Goal: Browse casually

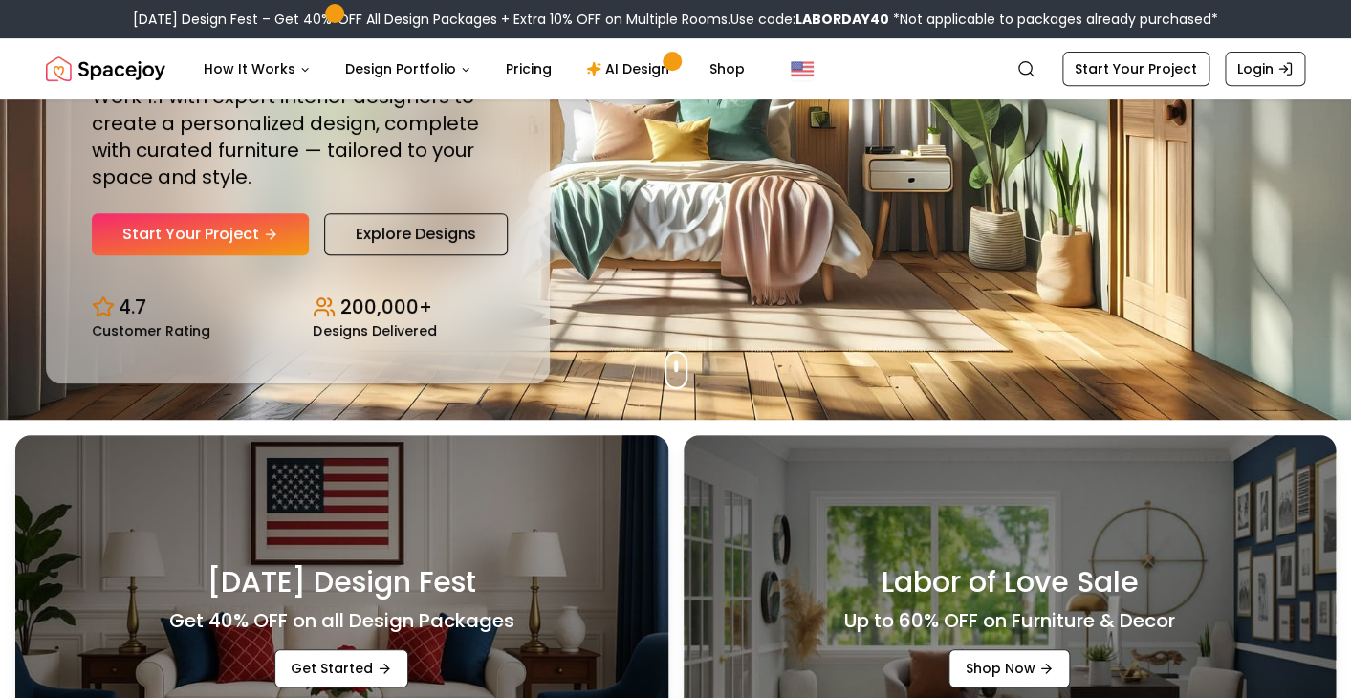
scroll to position [267, 0]
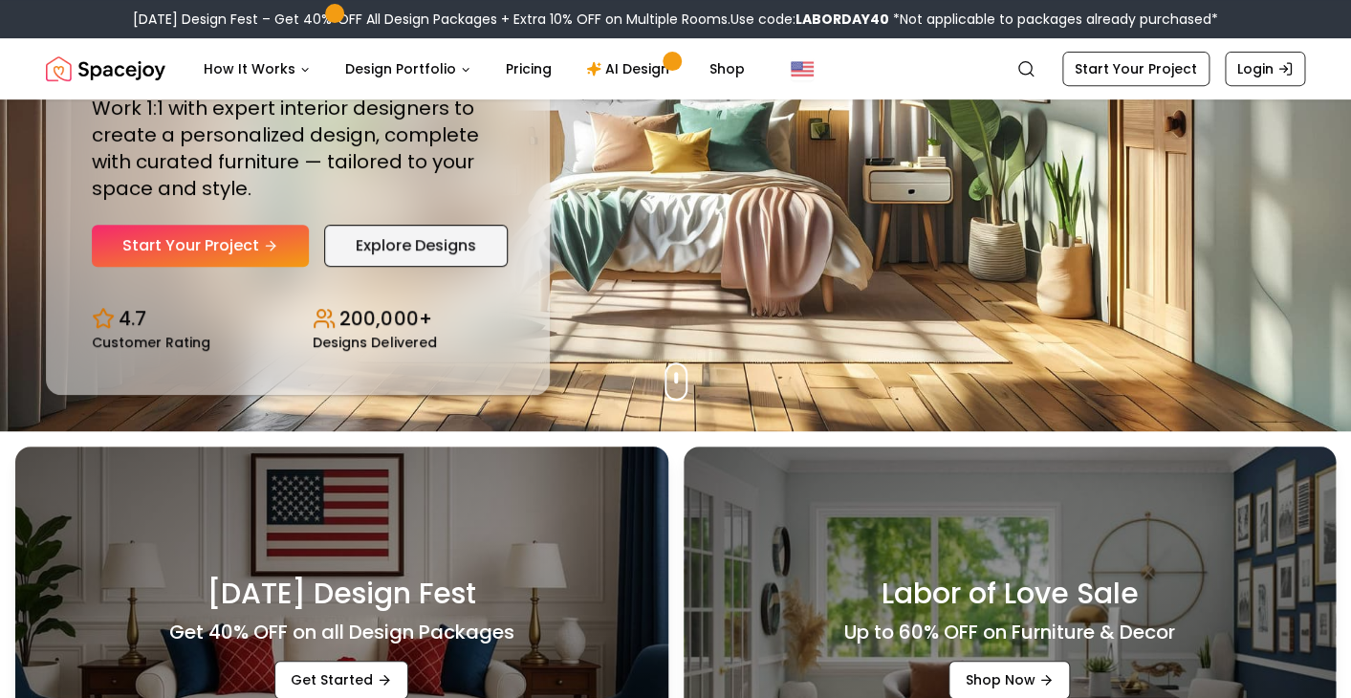
click at [423, 236] on link "Explore Designs" at bounding box center [416, 246] width 184 height 42
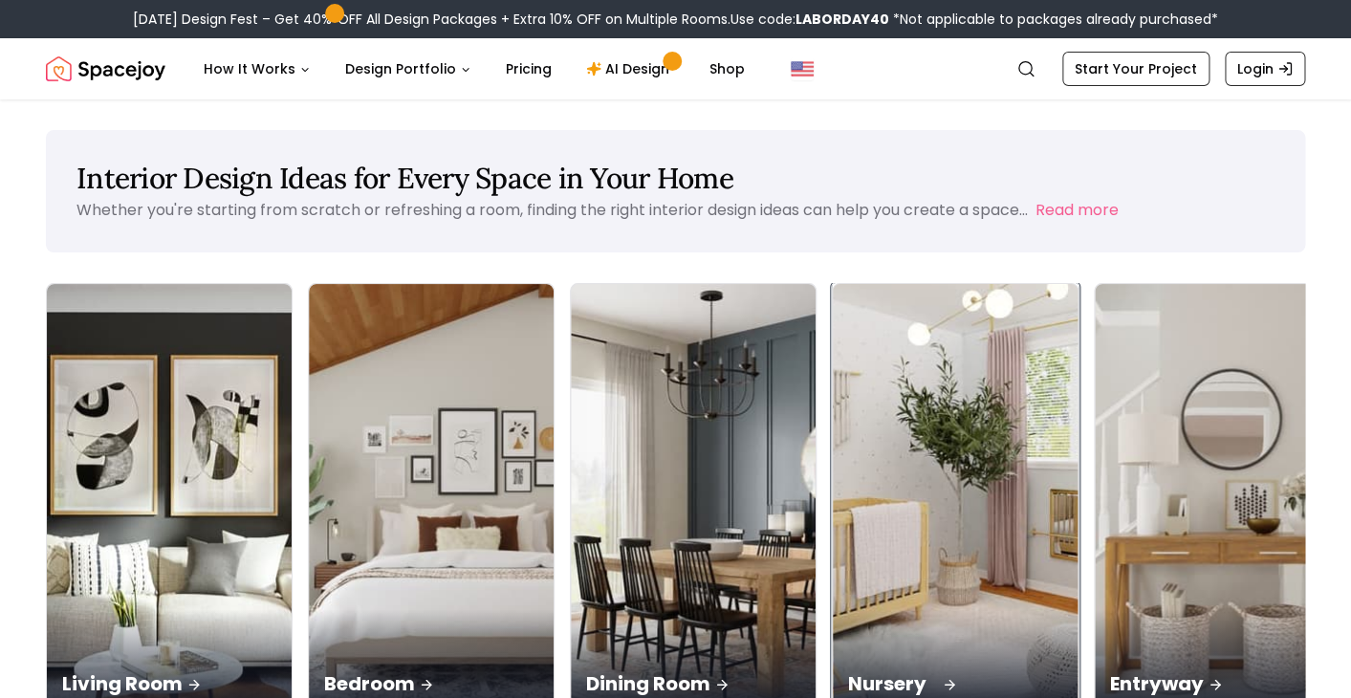
click at [827, 400] on img at bounding box center [955, 500] width 257 height 454
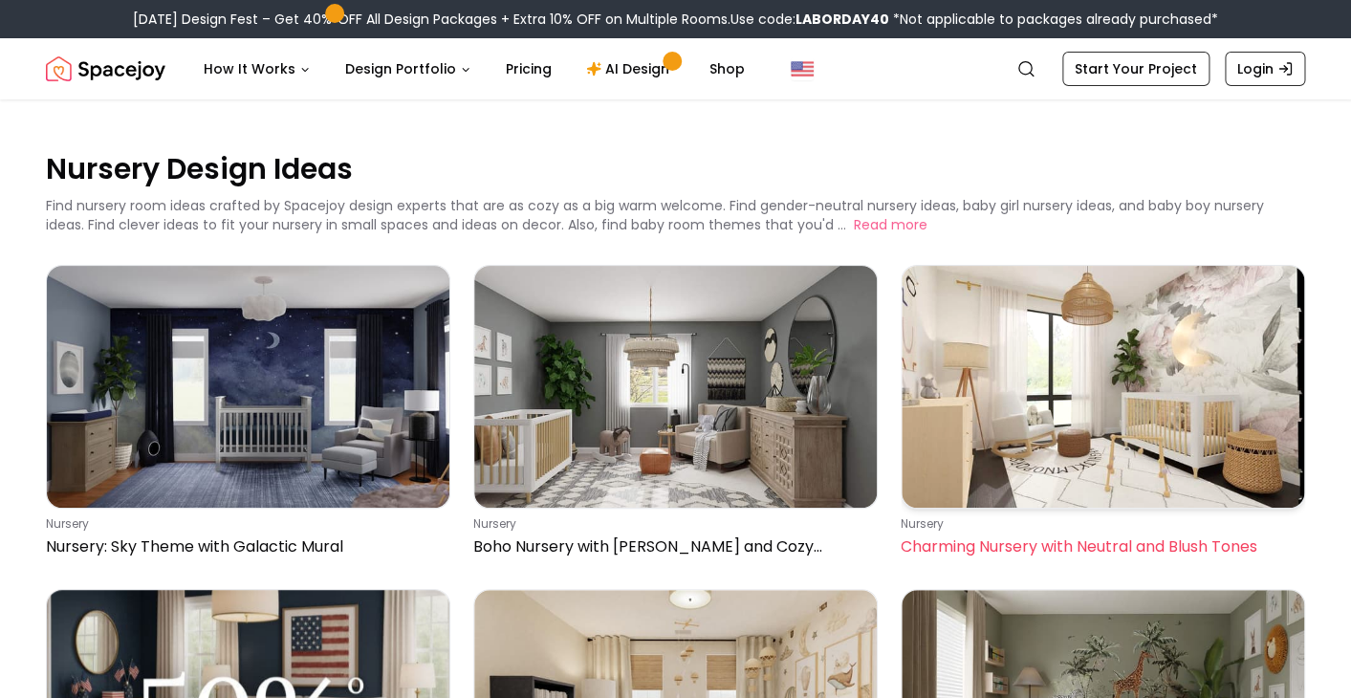
click at [1116, 377] on img at bounding box center [1102, 387] width 402 height 242
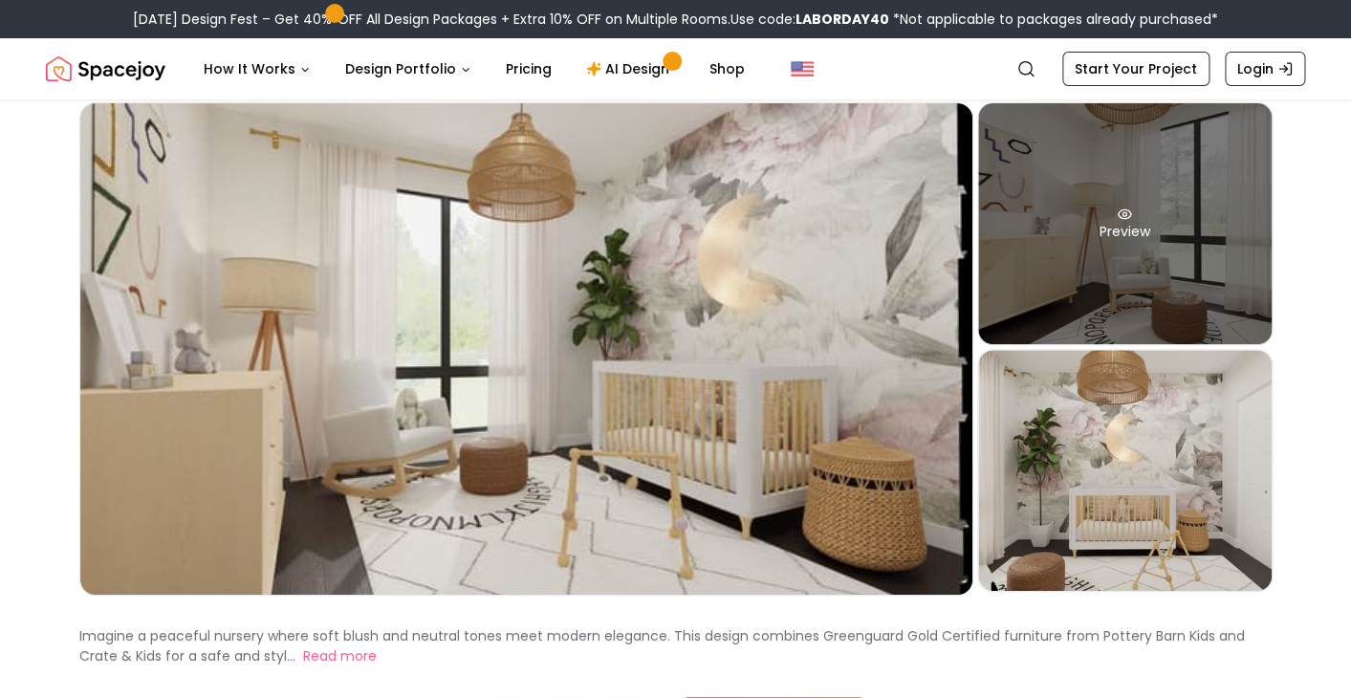
scroll to position [97, 0]
